Goal: Task Accomplishment & Management: Manage account settings

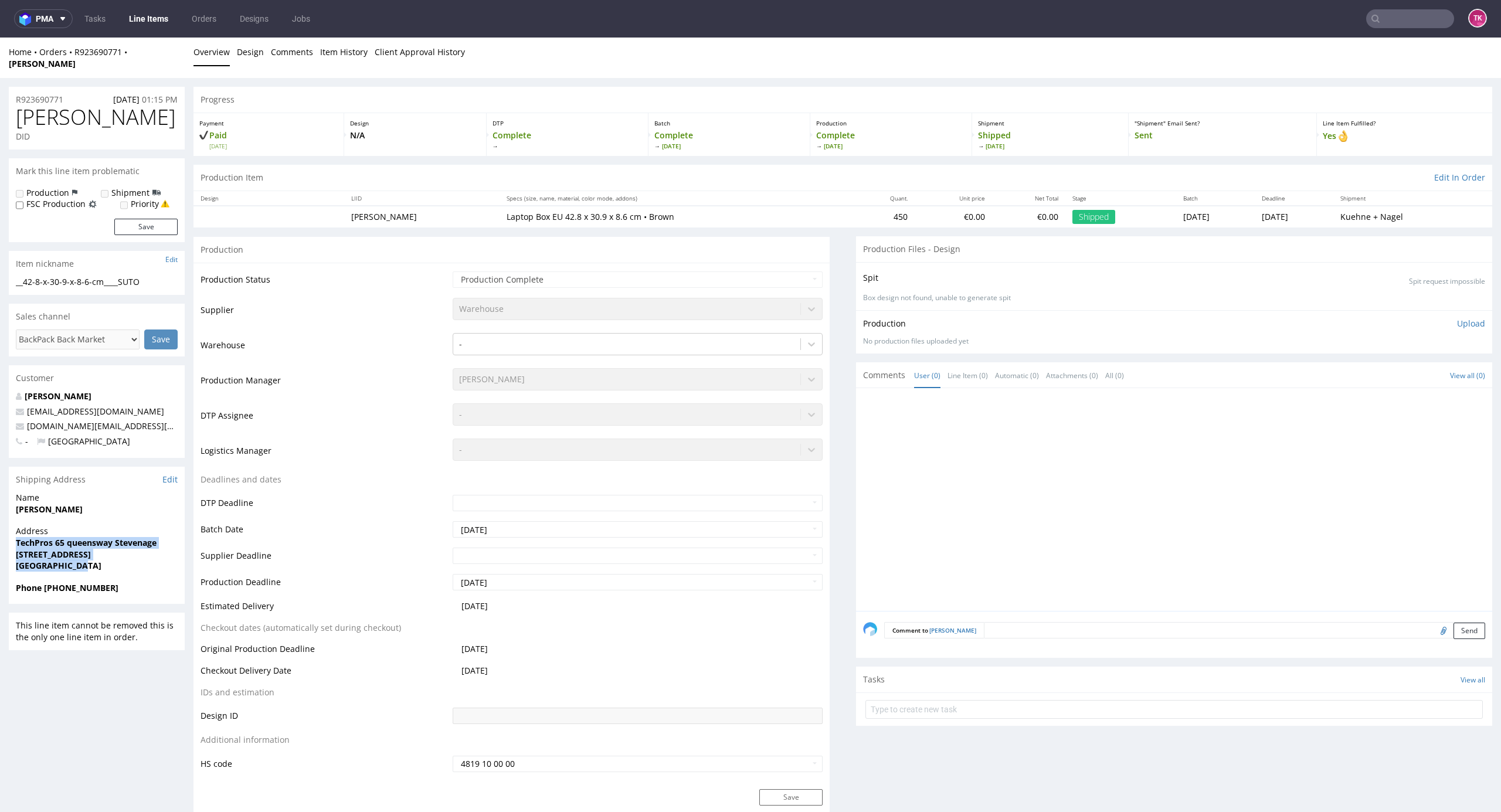
drag, startPoint x: 33, startPoint y: 543, endPoint x: 100, endPoint y: 566, distance: 70.8
click at [100, 566] on div "Address TechPros [STREET_ADDRESS]" at bounding box center [97, 554] width 176 height 56
click at [150, 16] on link "Line Items" at bounding box center [149, 19] width 53 height 19
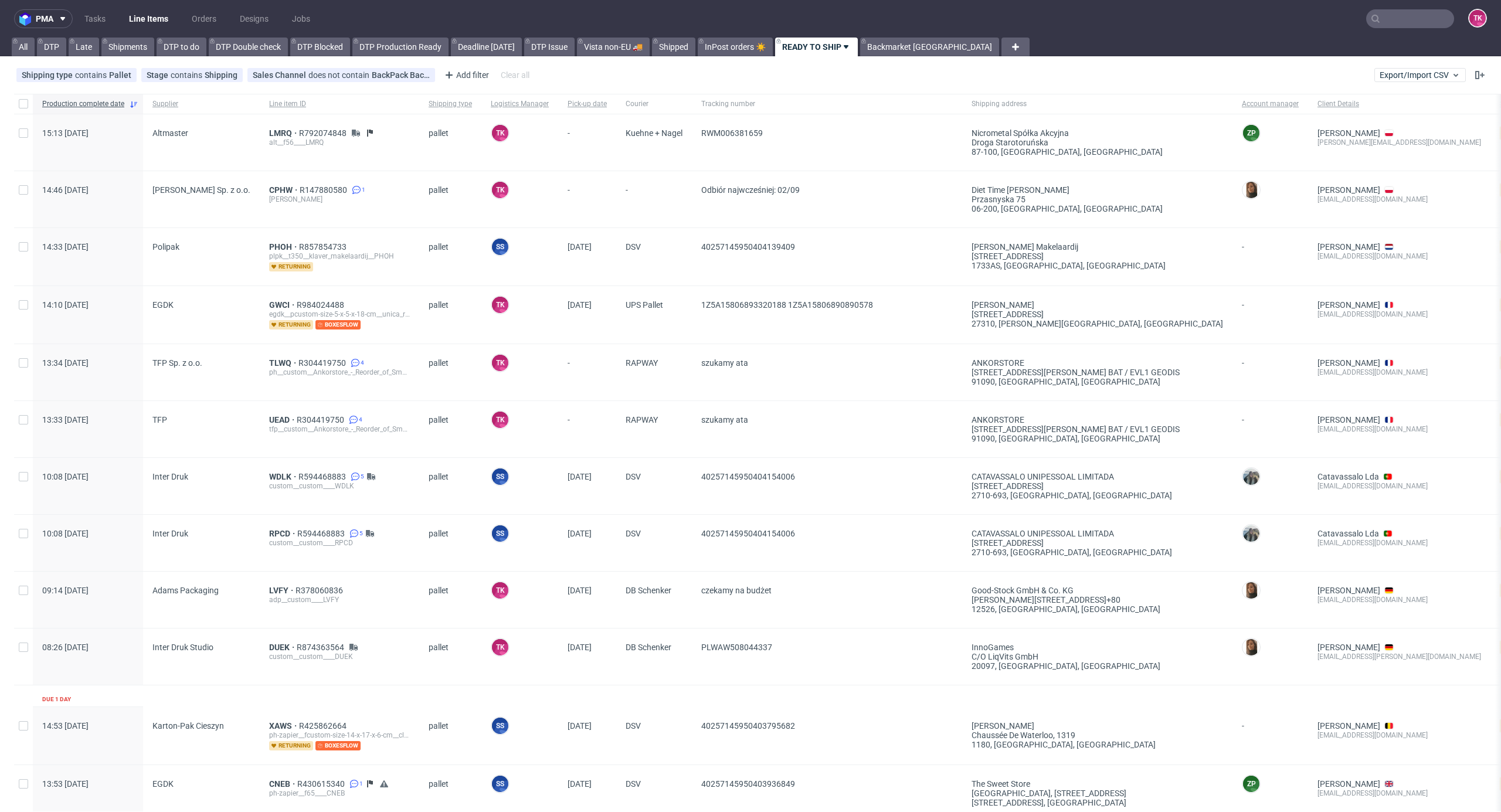
click at [141, 9] on link "Line Items" at bounding box center [149, 19] width 53 height 19
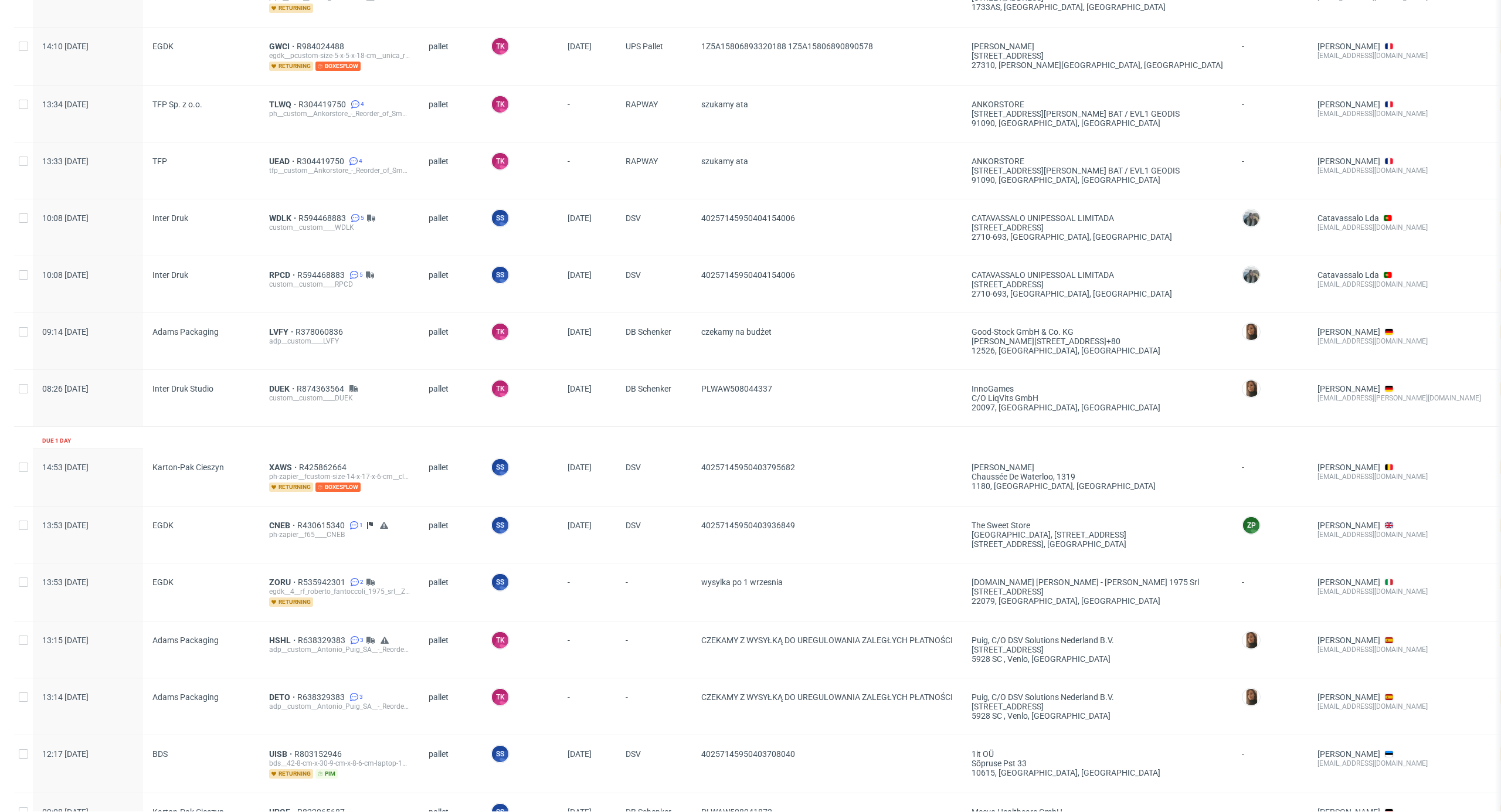
scroll to position [426, 0]
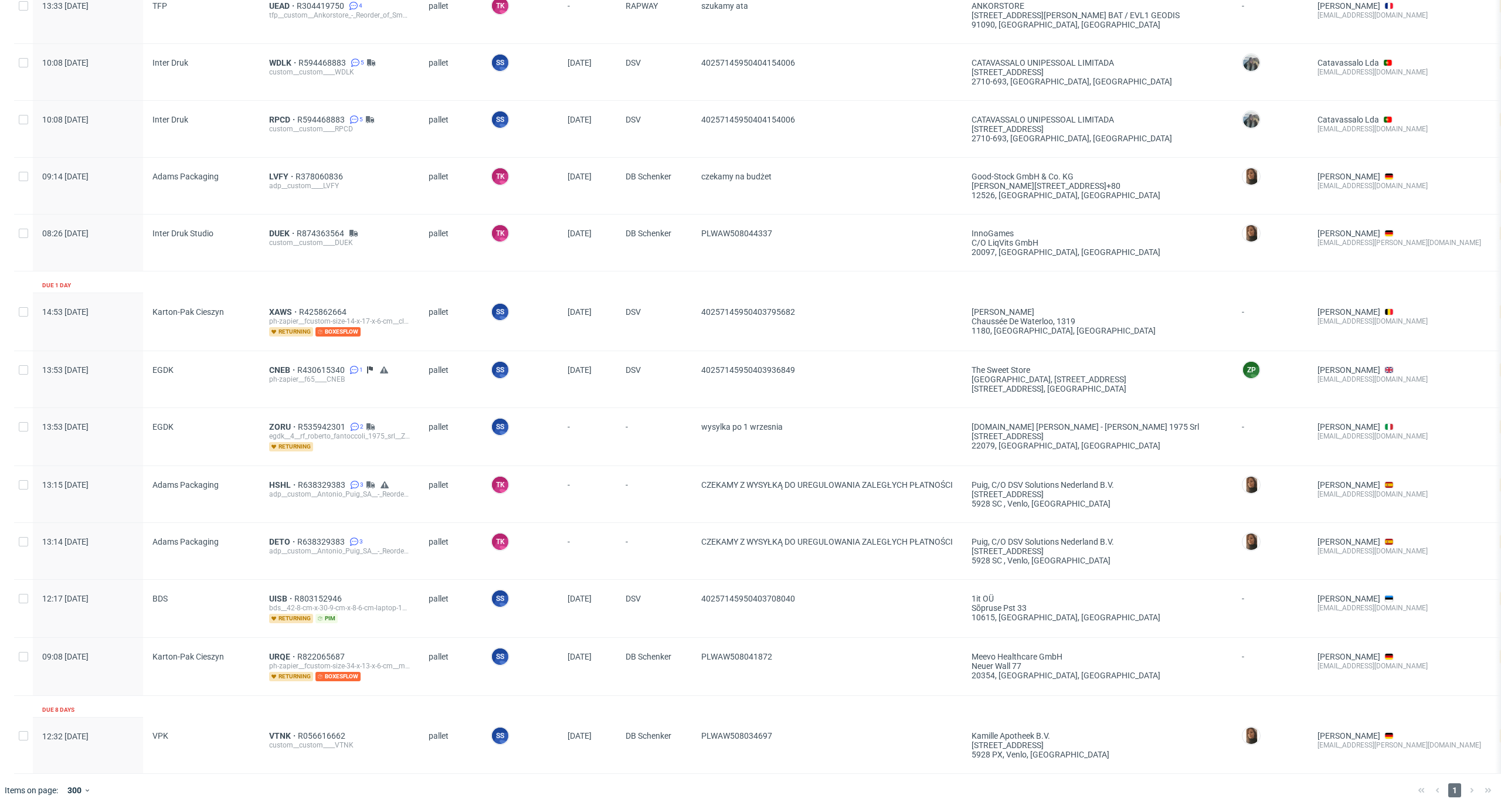
drag, startPoint x: 824, startPoint y: 578, endPoint x: 687, endPoint y: 595, distance: 138.1
click at [687, 595] on div "12:17 [DATE] BDS UISB R803152946 bds__42-8-cm-x-30-9-cm-x-8-6-cm-laptop-13-16__…" at bounding box center [908, 609] width 1788 height 58
copy div "40257145950403708040"
drag, startPoint x: 685, startPoint y: 652, endPoint x: 826, endPoint y: 660, distance: 141.2
click at [826, 660] on div "09:08 [DATE] [GEOGRAPHIC_DATA]-[GEOGRAPHIC_DATA] URQE R822065687 ph-zapier__fcu…" at bounding box center [908, 667] width 1788 height 58
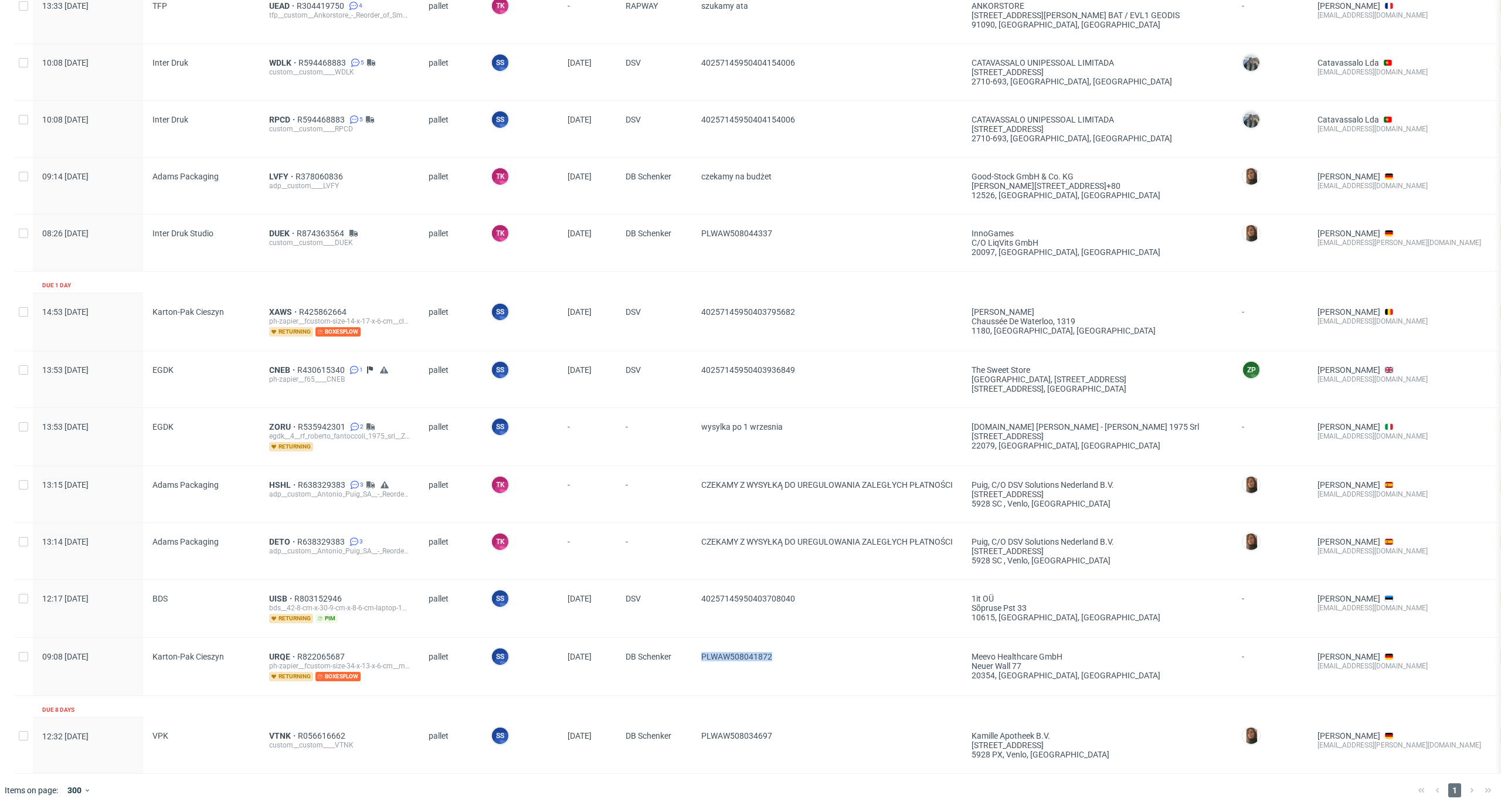
copy div "PLWAW508041872"
drag, startPoint x: 845, startPoint y: 397, endPoint x: 647, endPoint y: 429, distance: 200.6
click at [647, 429] on div "13:53 [DATE] EGDK ZORU R535942301 2 egdk__4__rf_roberto_fantoccoli_1975_srl__ZO…" at bounding box center [908, 437] width 1788 height 58
click at [645, 432] on span "-" at bounding box center [654, 437] width 57 height 29
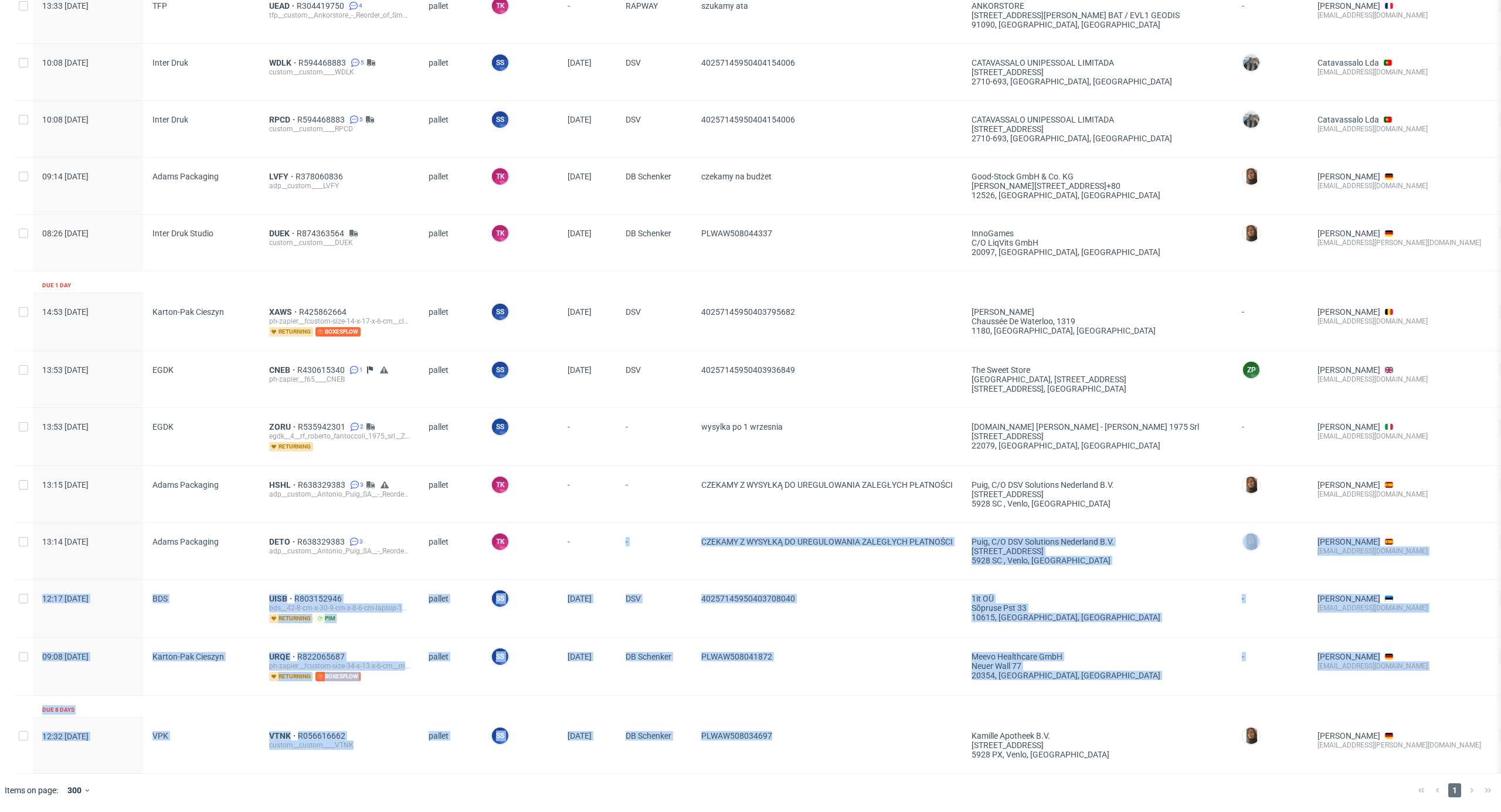
drag, startPoint x: 800, startPoint y: 738, endPoint x: 568, endPoint y: 535, distance: 308.3
click at [568, 535] on div "Production complete date Supplier Line item ID Shipping type Logistics Manager …" at bounding box center [908, 227] width 1788 height 1094
click at [636, 580] on div "DSV" at bounding box center [654, 609] width 76 height 57
